Goal: Task Accomplishment & Management: Use online tool/utility

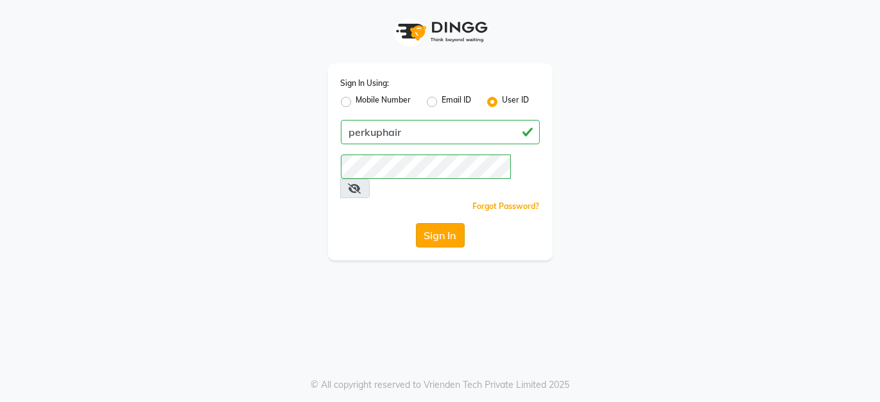
click at [444, 223] on button "Sign In" at bounding box center [440, 235] width 49 height 24
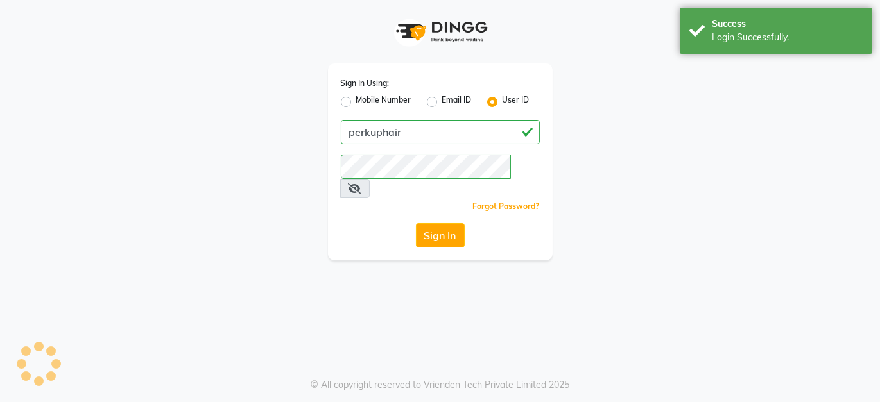
select select "service"
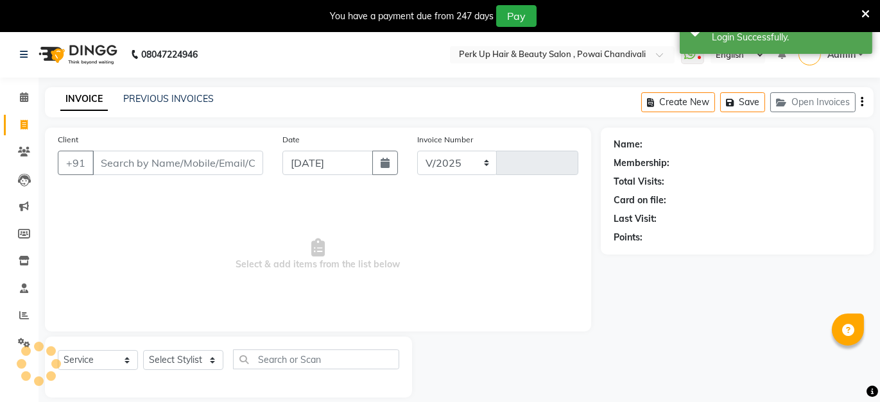
select select "en"
select select "5131"
type input "1622"
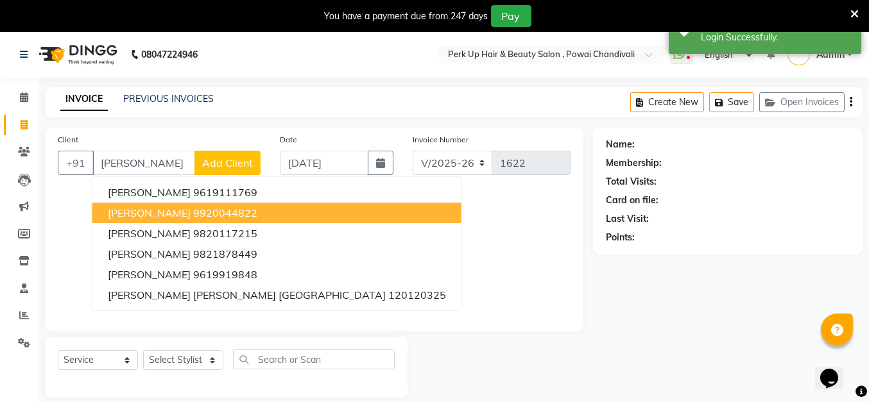
click at [227, 210] on ngb-highlight "9920044822" at bounding box center [225, 213] width 64 height 13
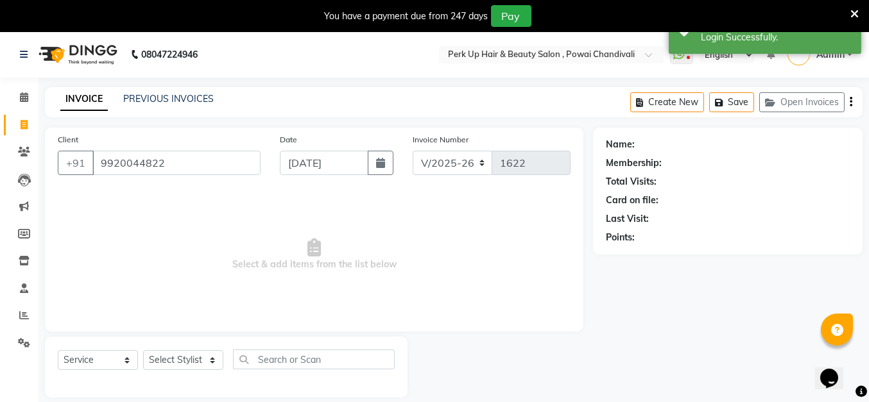
type input "9920044822"
